Goal: Task Accomplishment & Management: Manage account settings

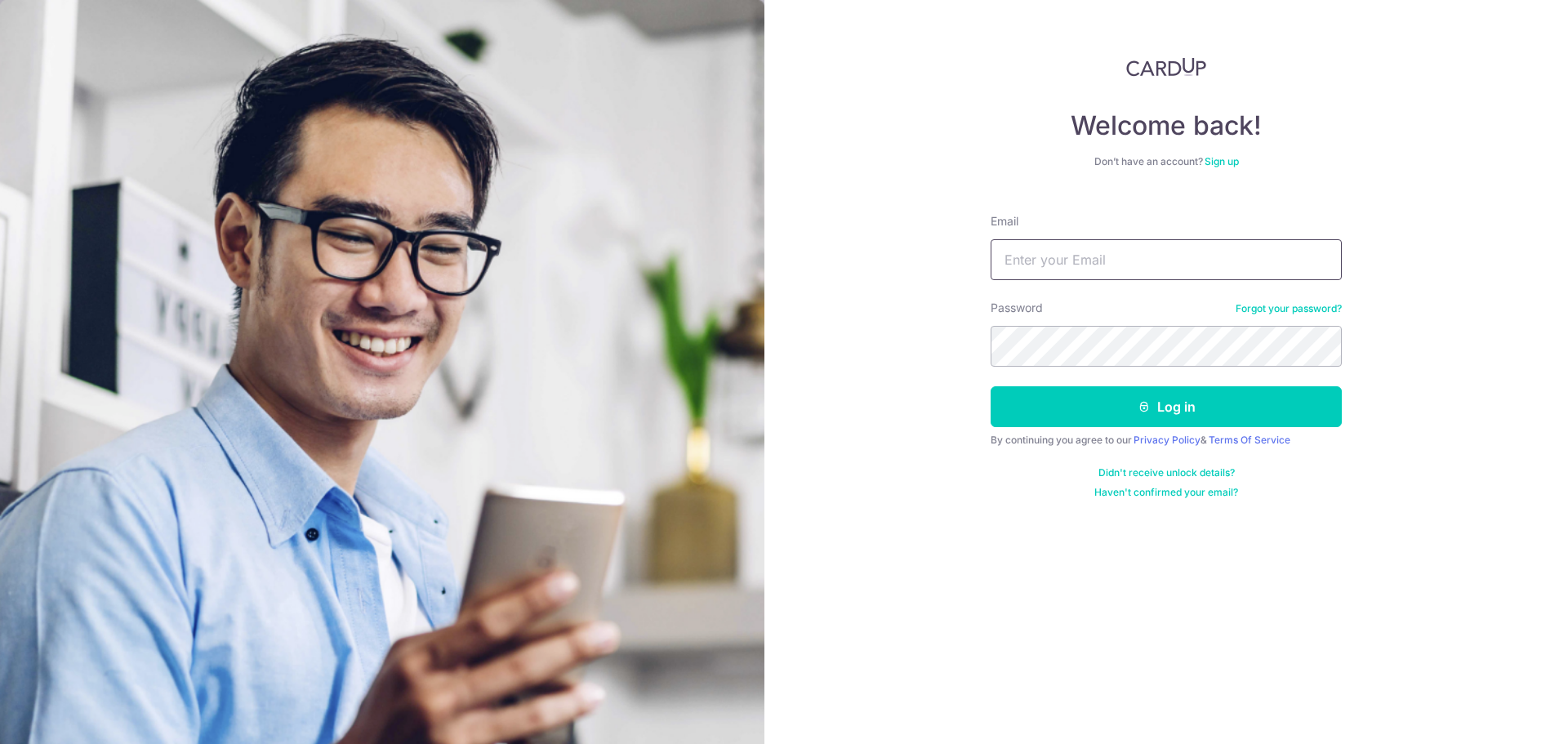
click at [1088, 270] on input "Email" at bounding box center [1166, 259] width 351 height 41
paste input "[EMAIL_ADDRESS][DOMAIN_NAME]"
type input "[EMAIL_ADDRESS][DOMAIN_NAME]"
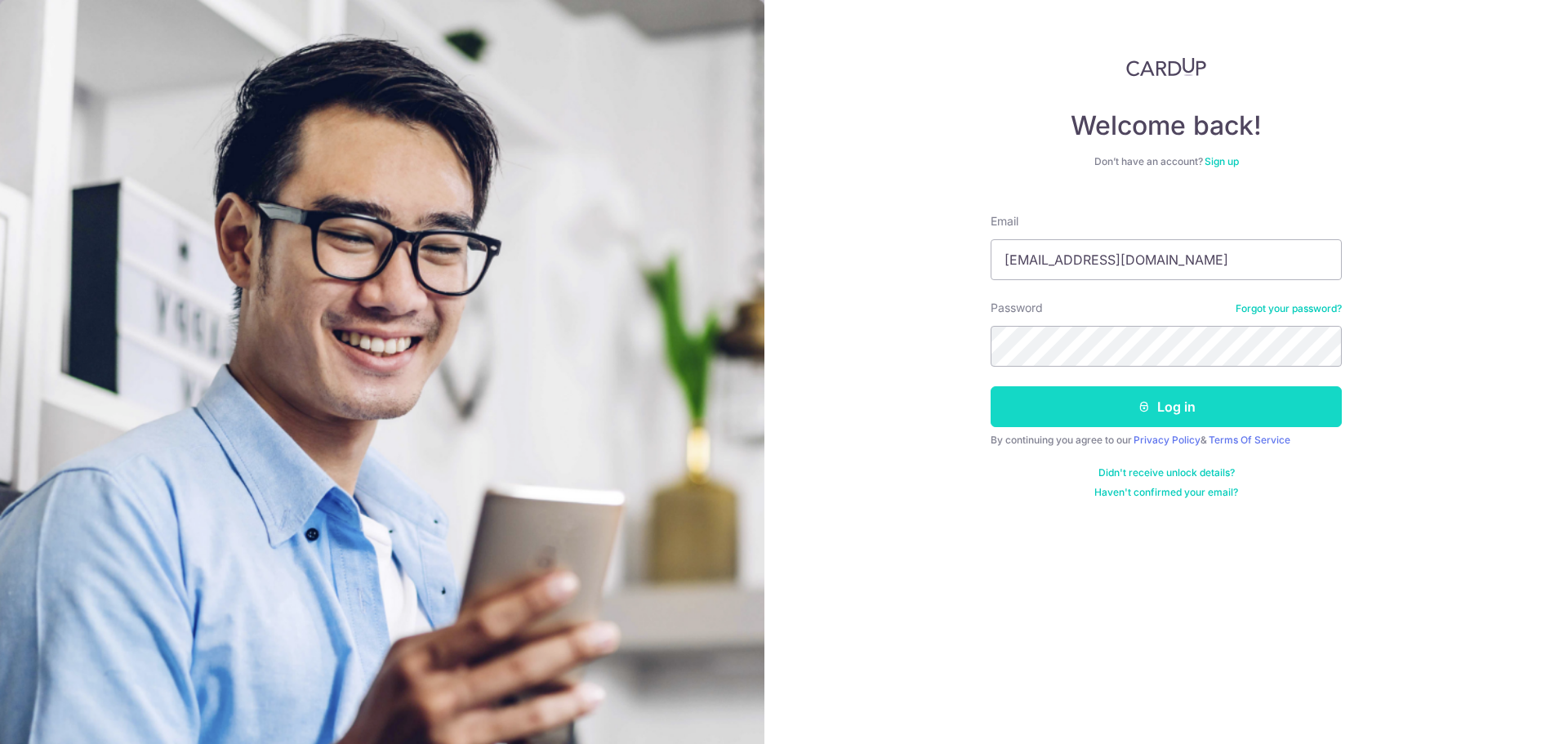
click at [1099, 403] on button "Log in" at bounding box center [1166, 406] width 351 height 41
